Goal: Task Accomplishment & Management: Use online tool/utility

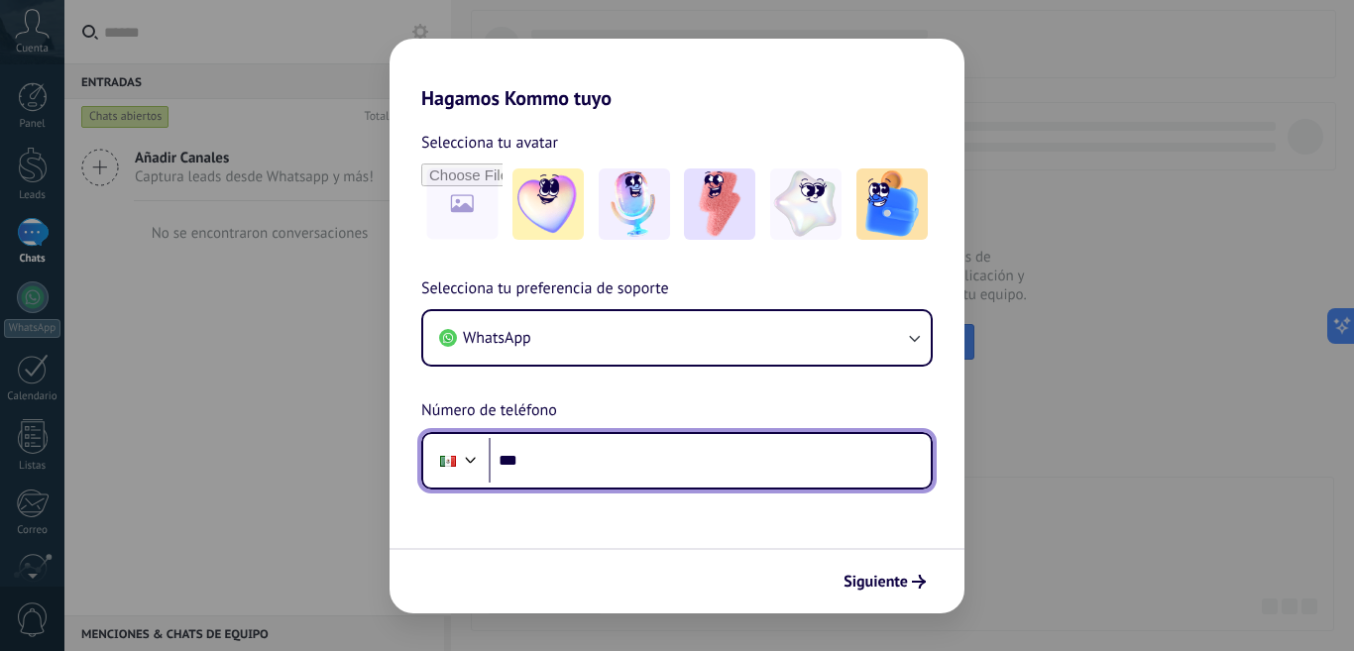
click at [573, 452] on input "***" at bounding box center [710, 461] width 442 height 46
type input "**********"
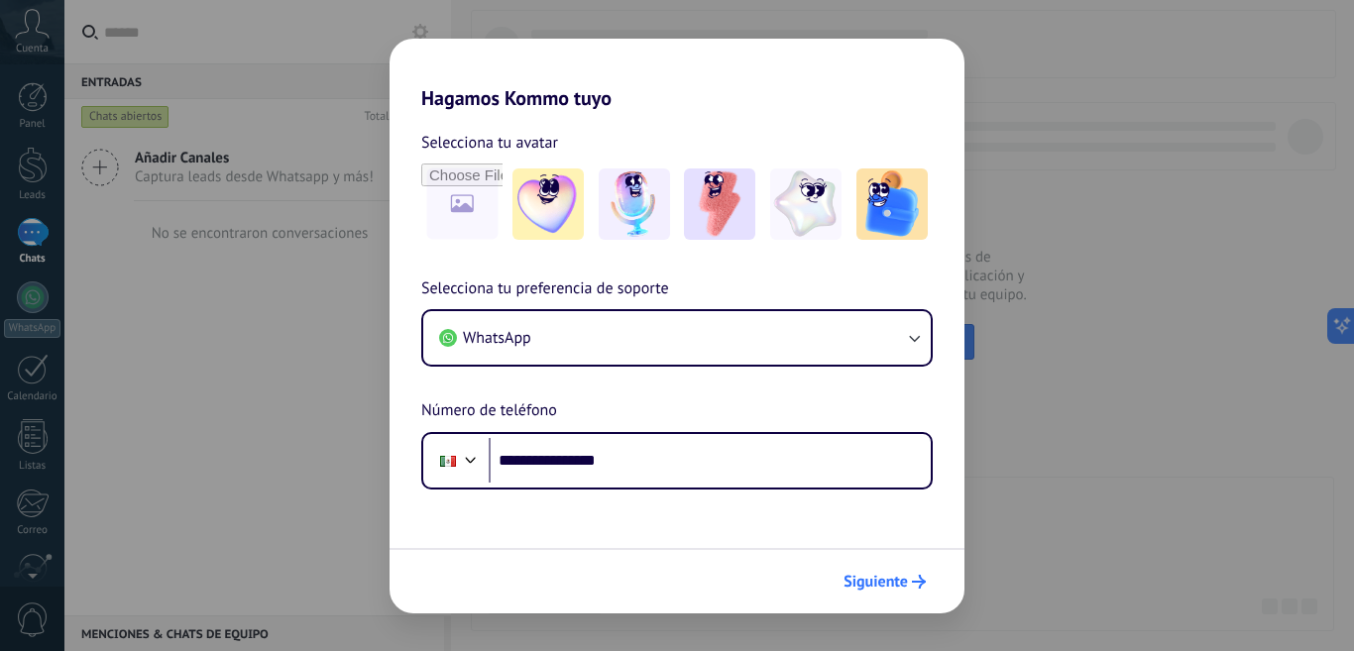
click at [910, 591] on button "Siguiente" at bounding box center [884, 582] width 100 height 34
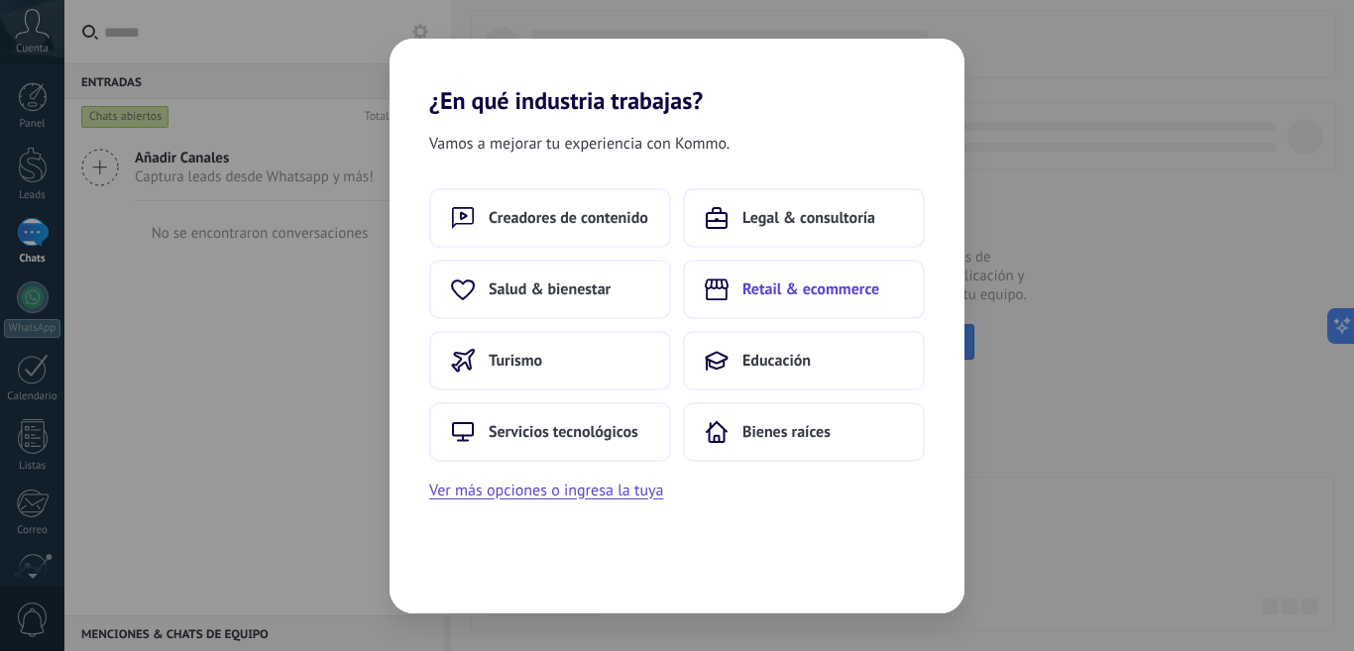
click at [820, 301] on button "Retail & ecommerce" at bounding box center [804, 289] width 242 height 59
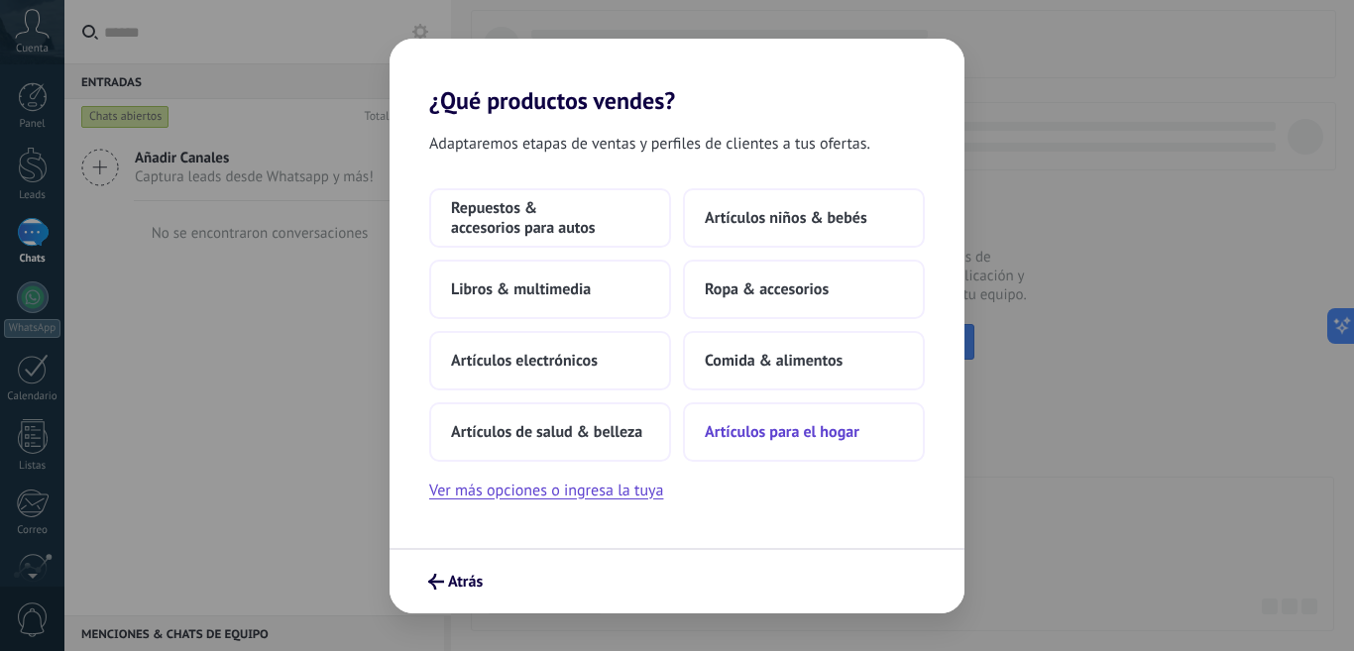
click at [843, 442] on button "Artículos para el hogar" at bounding box center [804, 431] width 242 height 59
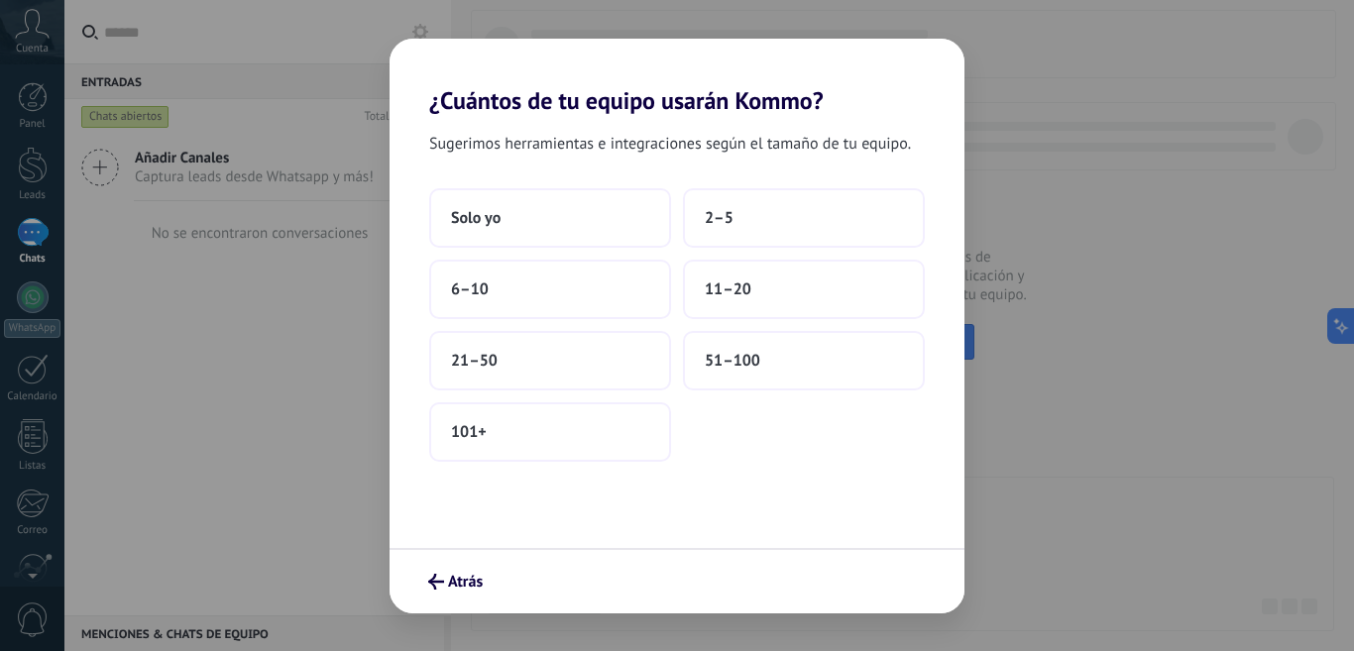
click at [580, 186] on div "Sugerimos herramientas e integraciones según el tamaño de tu equipo. Solo yo 2–…" at bounding box center [676, 331] width 575 height 433
click at [585, 209] on button "Solo yo" at bounding box center [550, 217] width 242 height 59
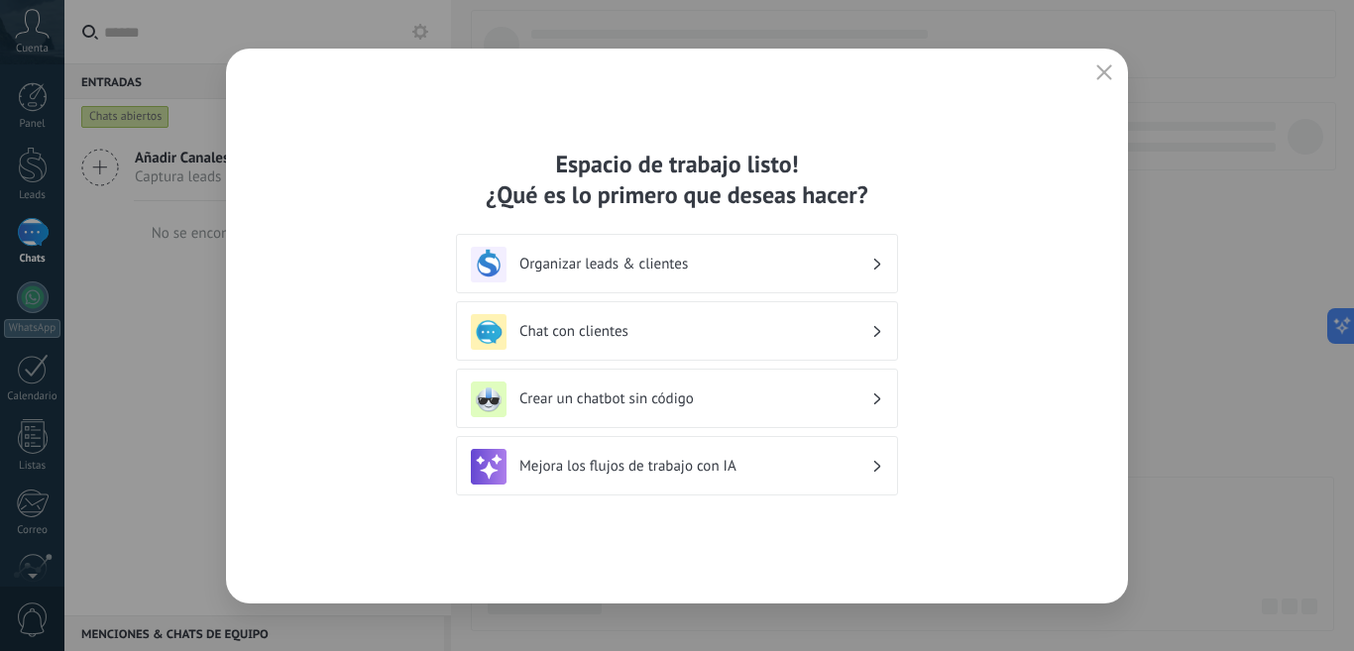
click at [701, 335] on h3 "Chat con clientes" at bounding box center [695, 331] width 352 height 19
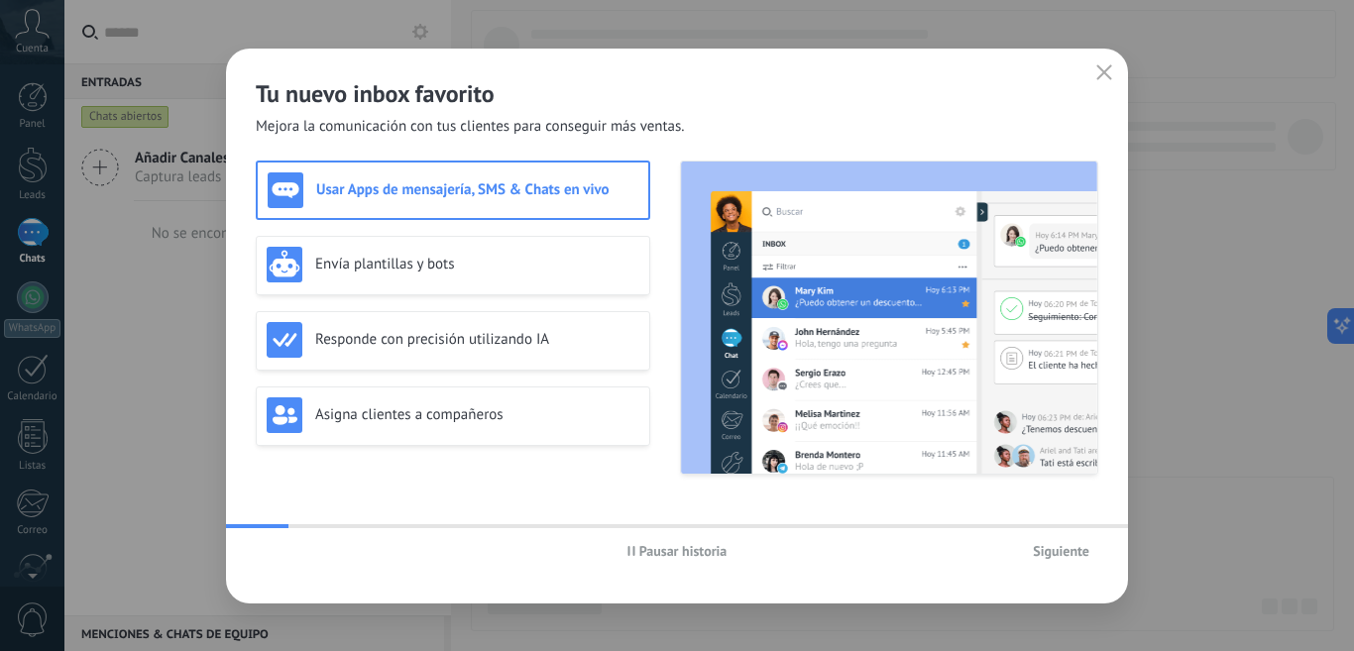
click at [1056, 553] on span "Siguiente" at bounding box center [1061, 551] width 56 height 14
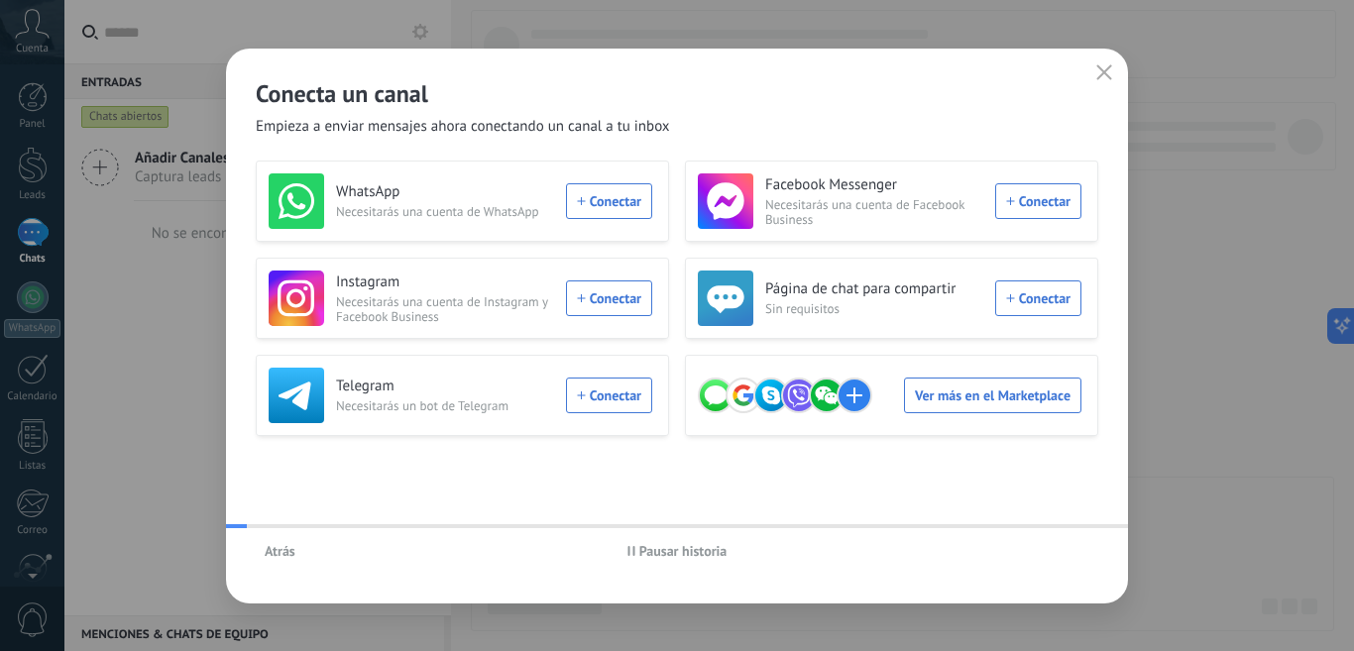
click at [1056, 553] on div "Atrás Pausar historia" at bounding box center [677, 551] width 902 height 46
click at [1093, 81] on button "button" at bounding box center [1104, 73] width 26 height 28
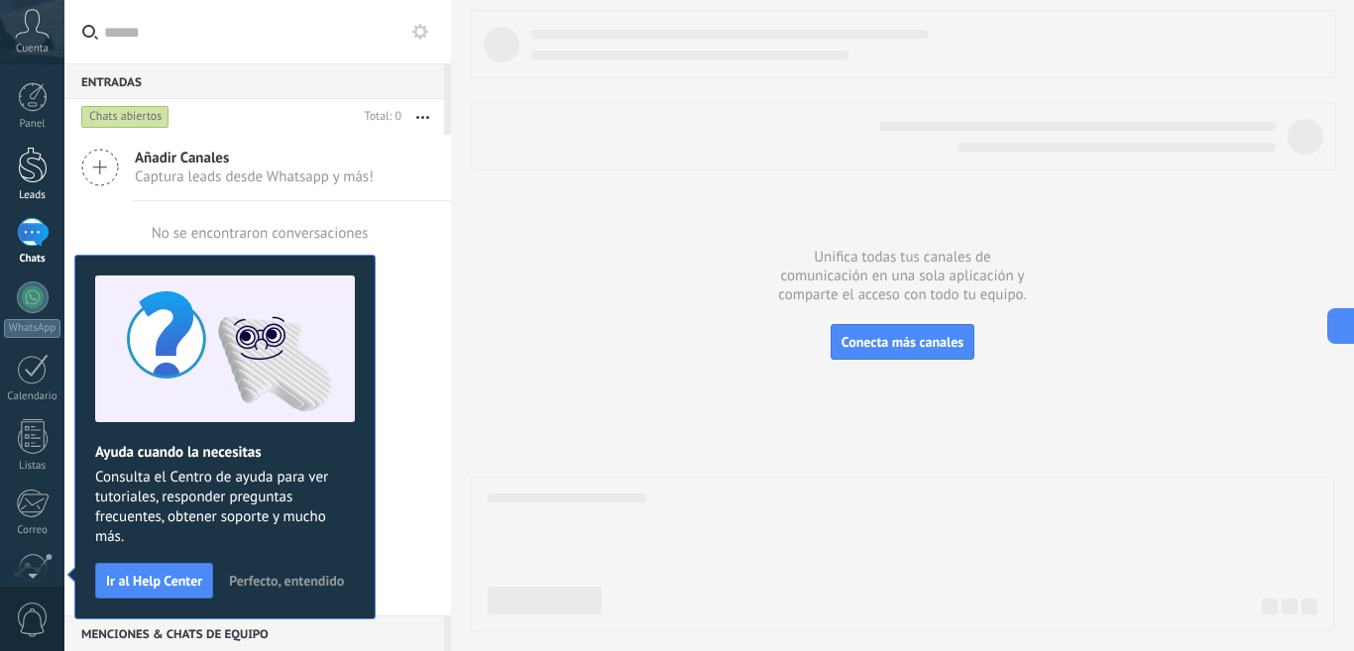
click at [38, 178] on div at bounding box center [33, 165] width 30 height 37
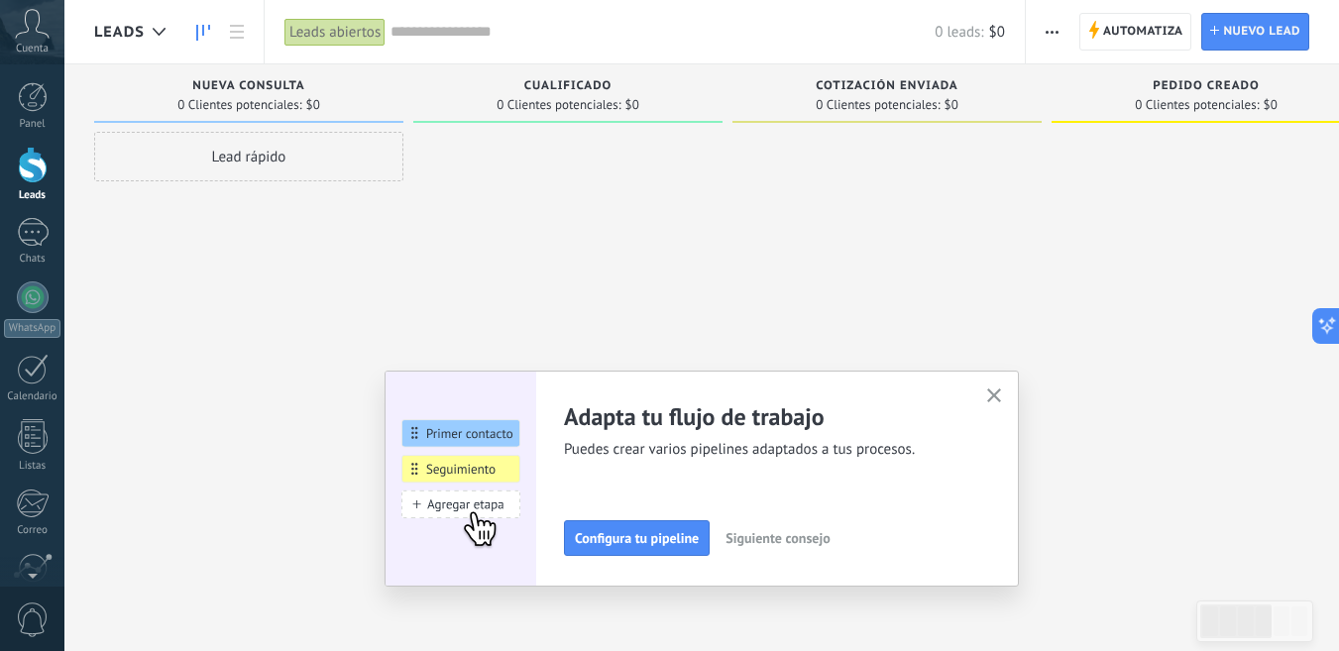
click at [1002, 392] on icon "button" at bounding box center [994, 396] width 15 height 15
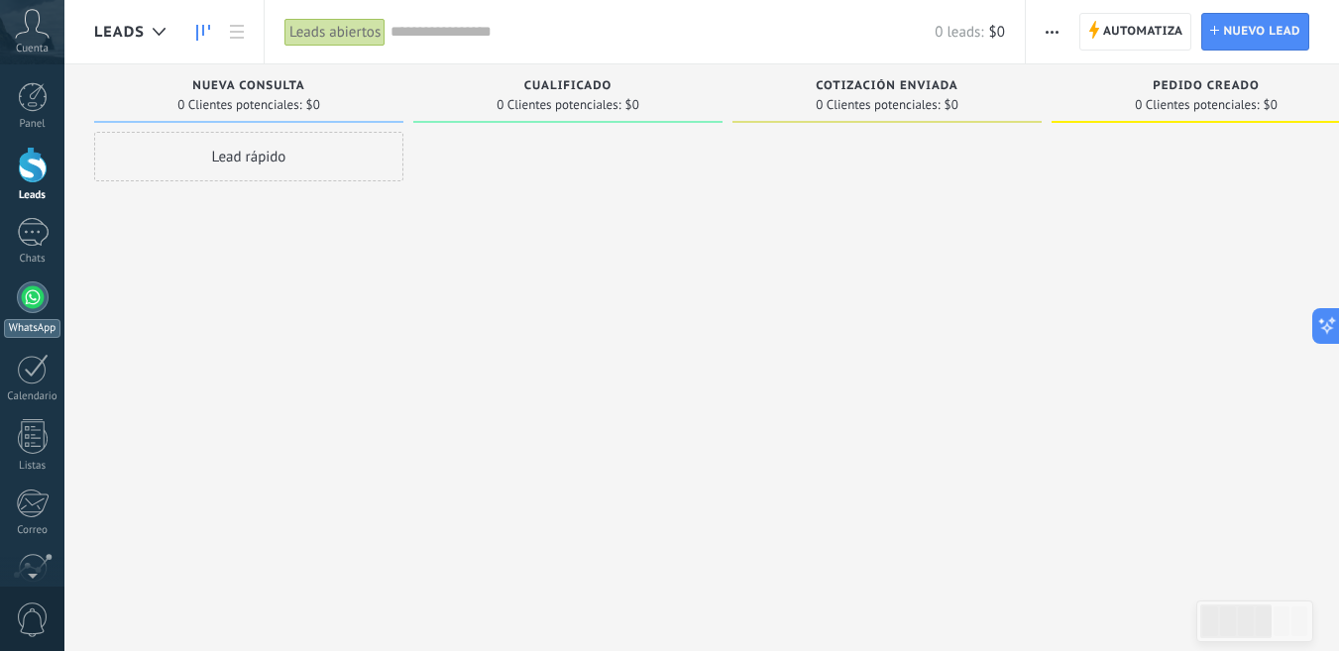
click at [24, 299] on div at bounding box center [33, 297] width 32 height 32
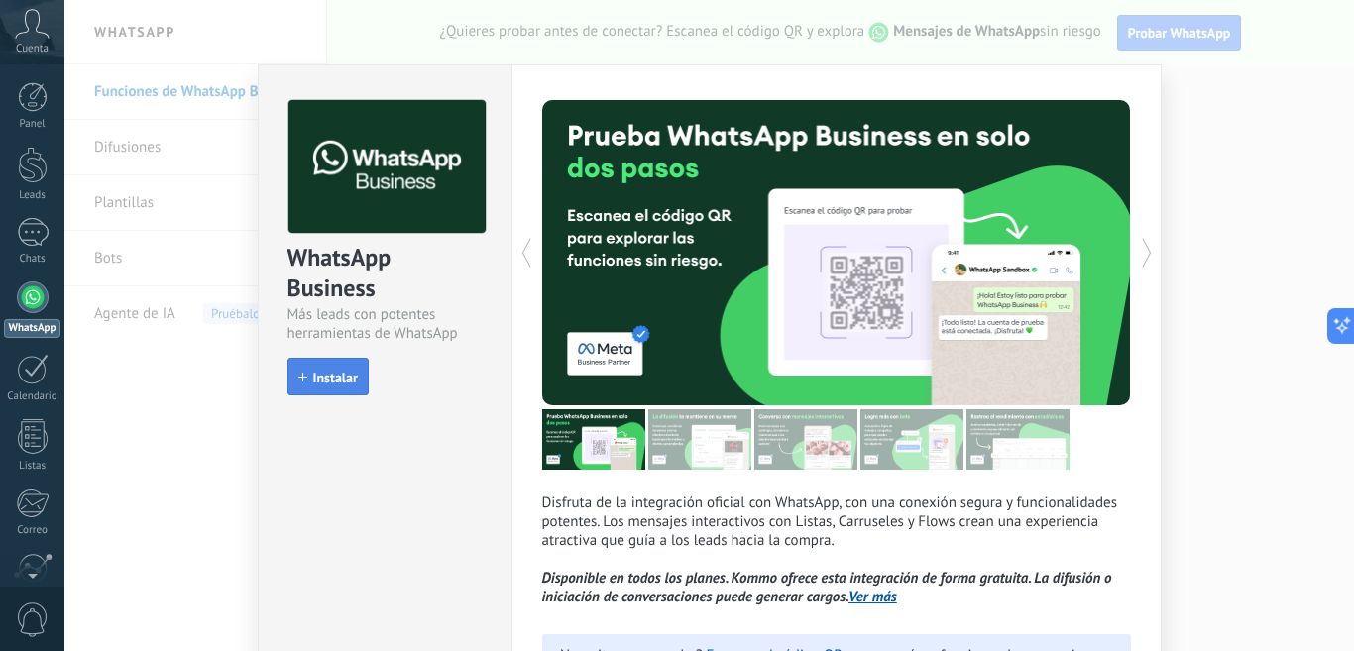
click at [348, 389] on button "Instalar" at bounding box center [327, 377] width 81 height 38
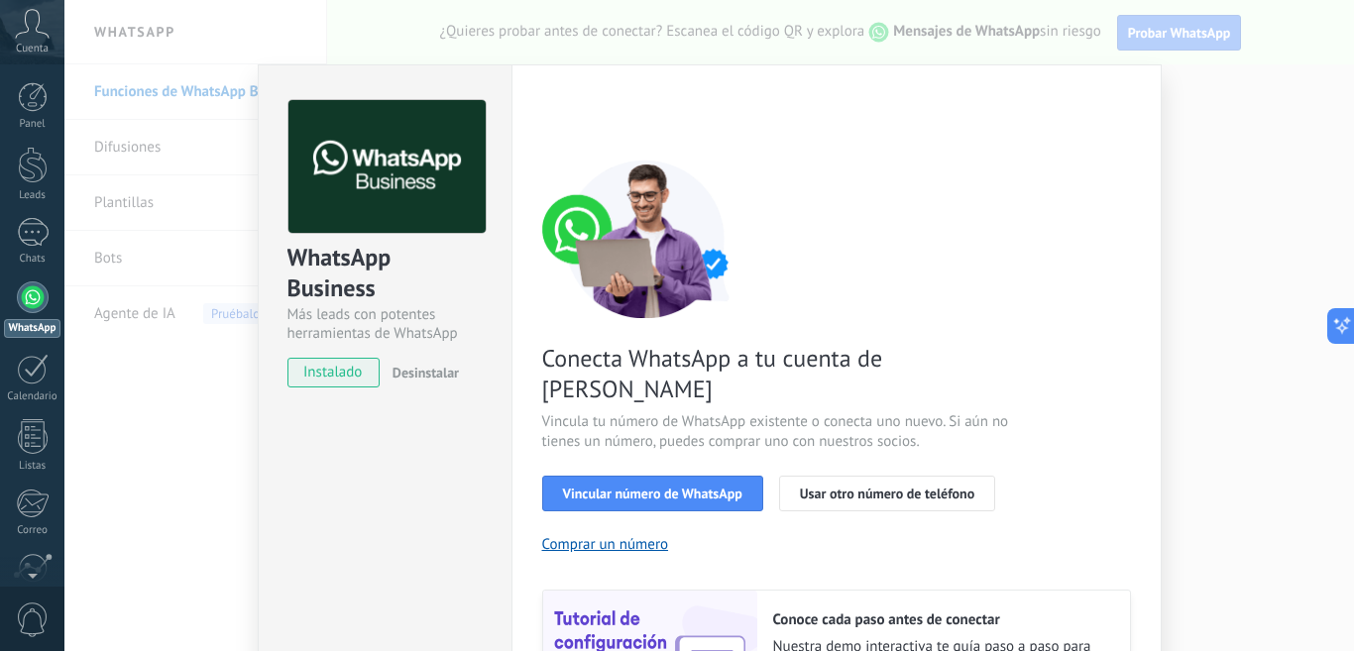
click at [161, 501] on div "WhatsApp Business Más leads con potentes herramientas de WhatsApp instalado Des…" at bounding box center [708, 325] width 1289 height 651
